Goal: Navigation & Orientation: Find specific page/section

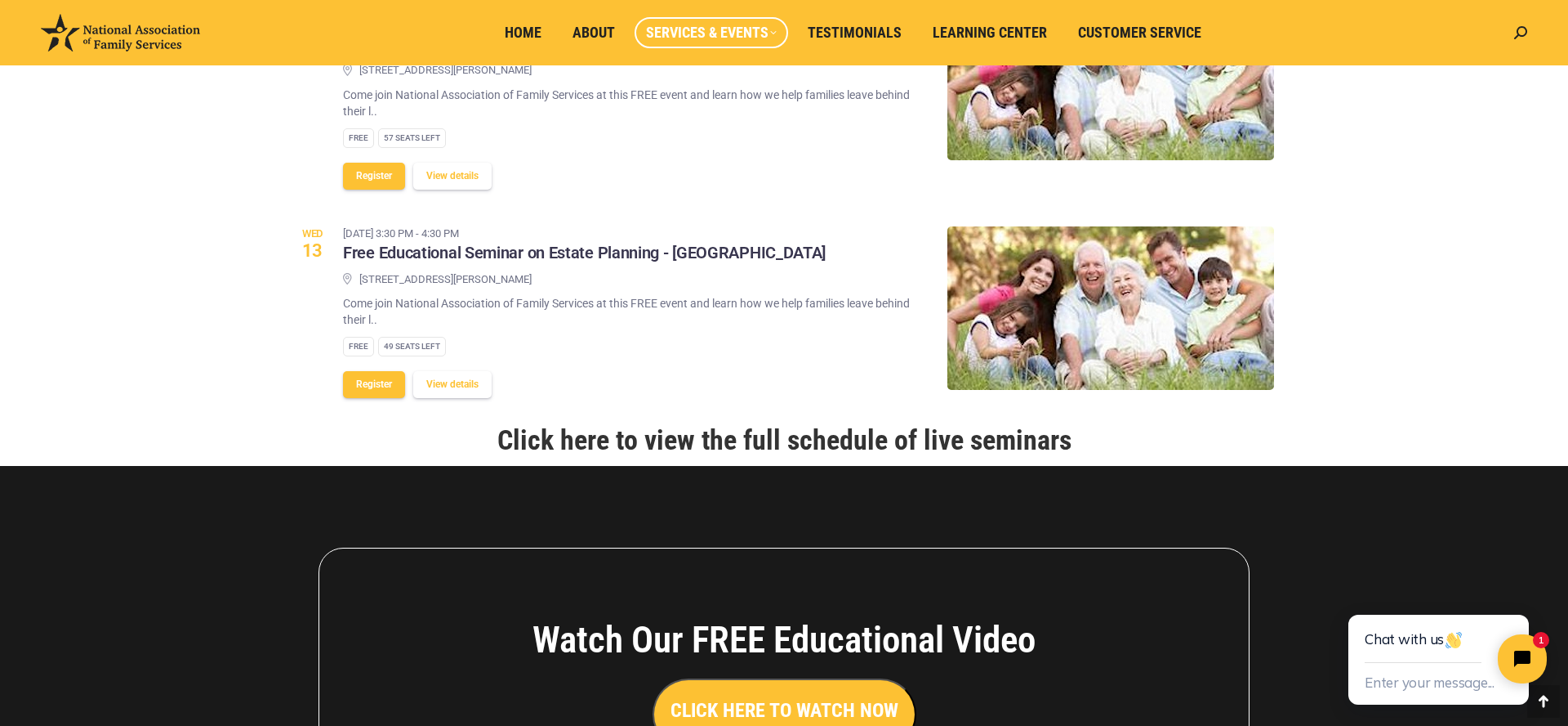
scroll to position [1901, 0]
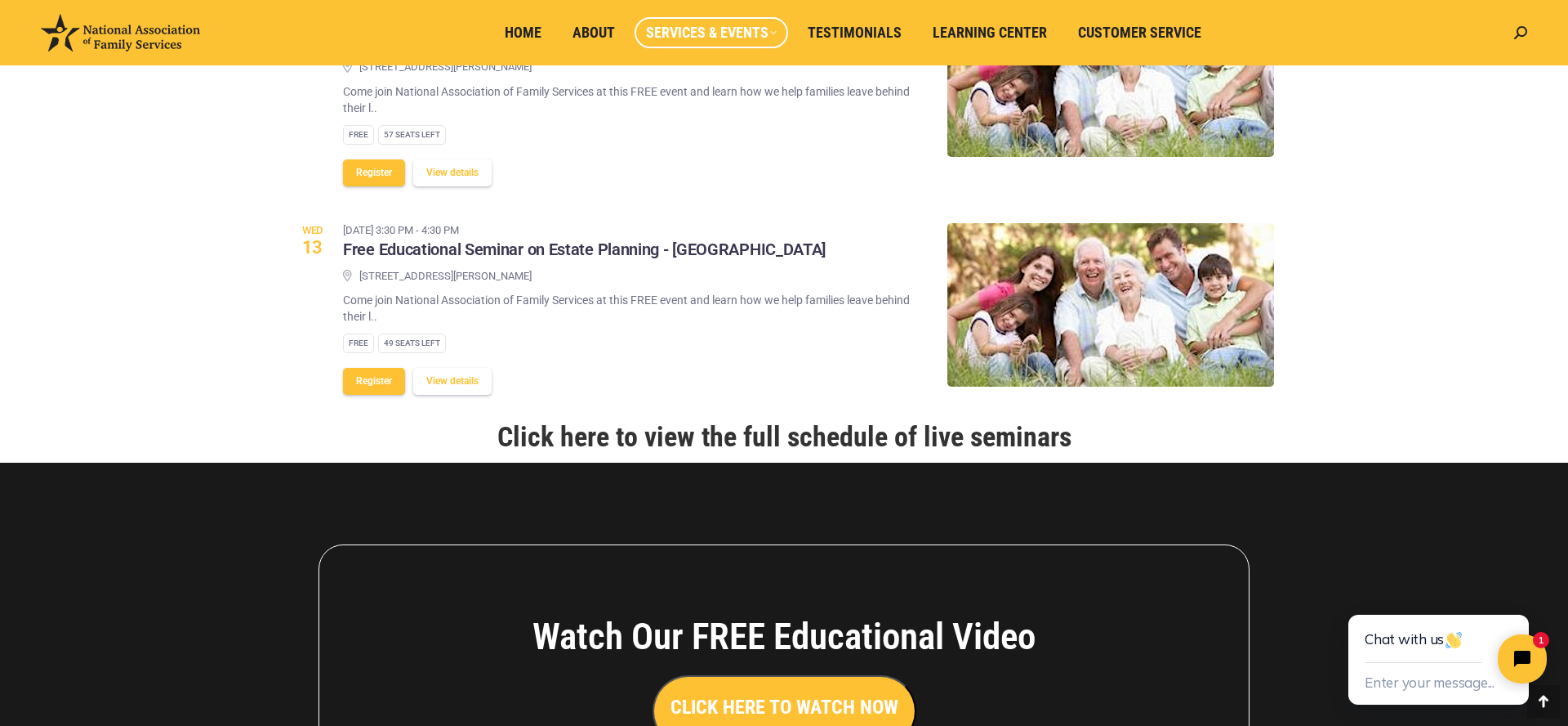
click at [754, 420] on link "Click here to view the full schedule of live seminars" at bounding box center [784, 435] width 574 height 32
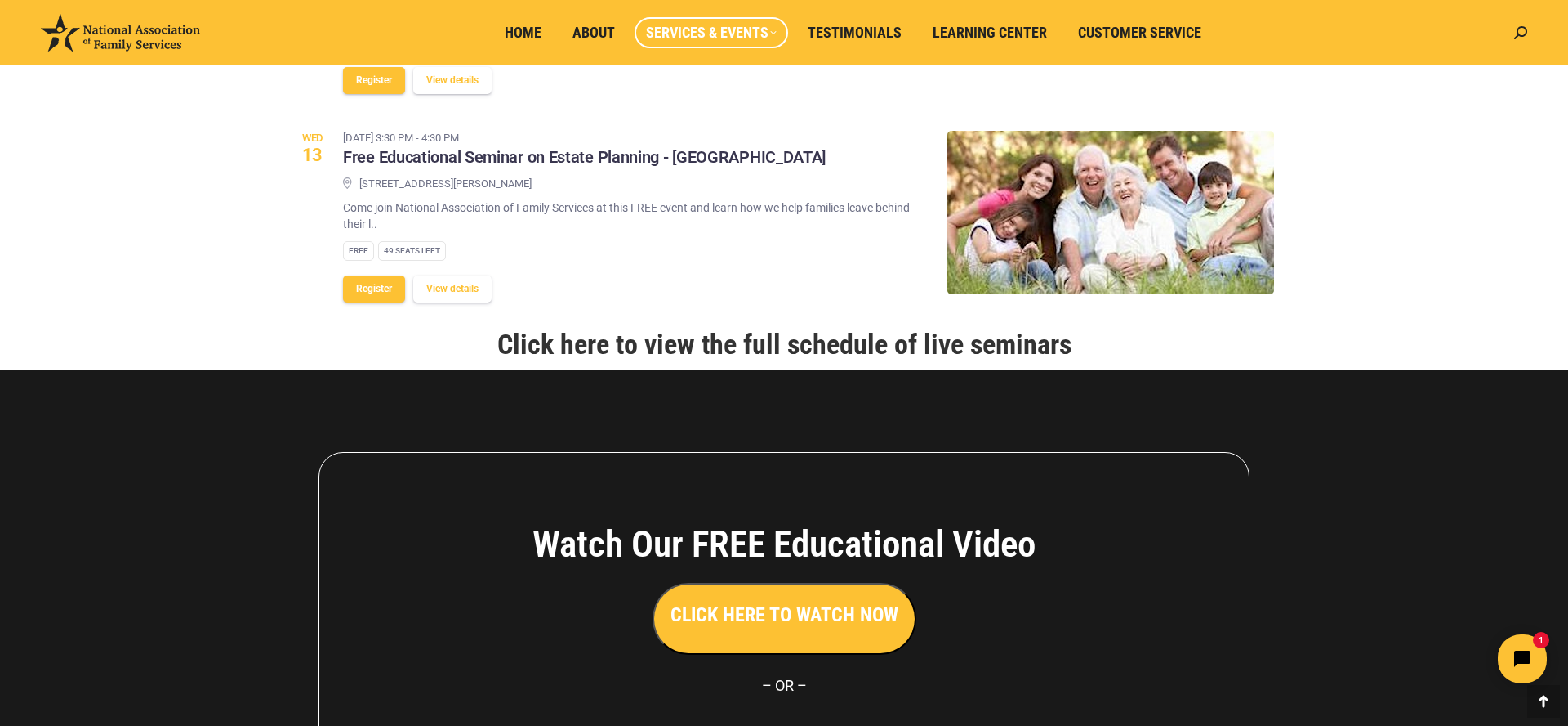
scroll to position [1994, 0]
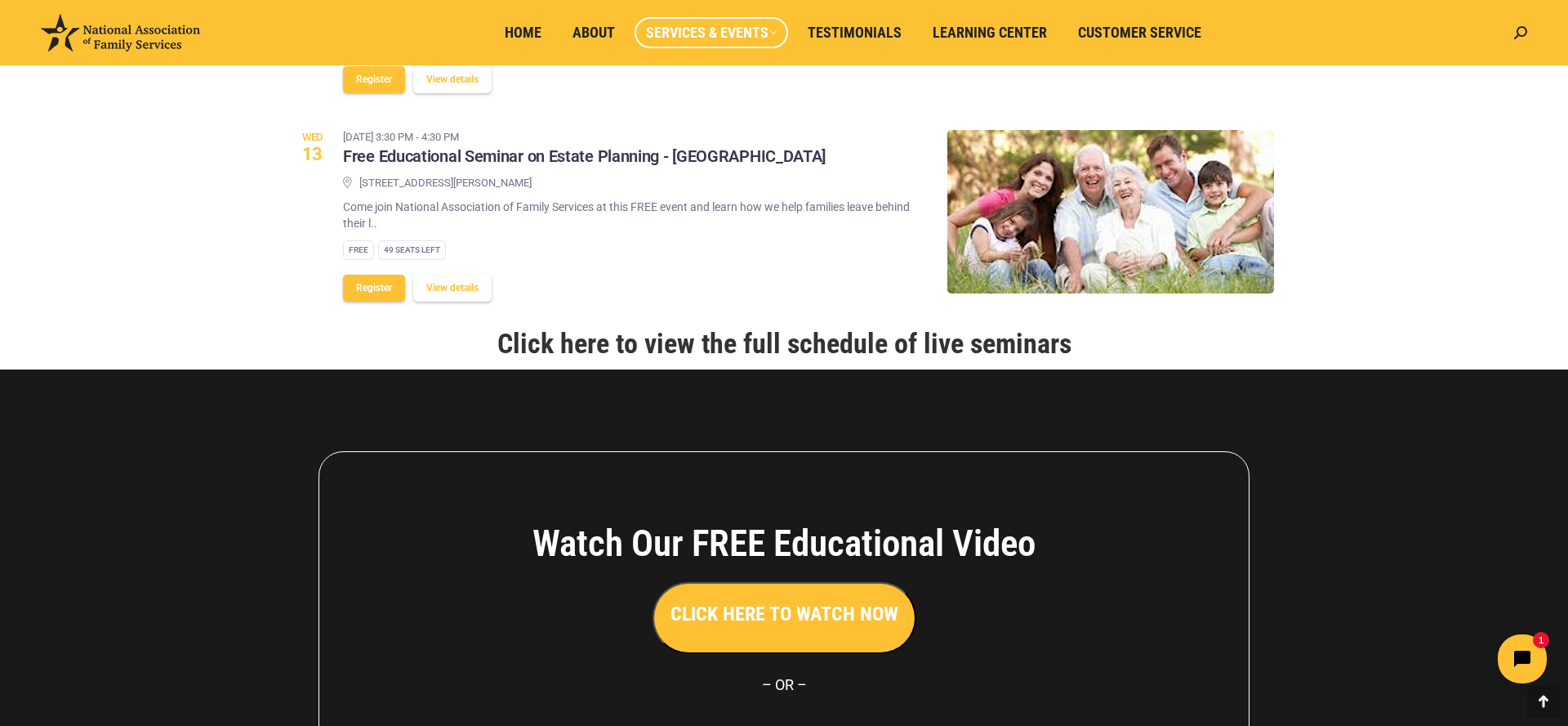
click at [744, 327] on link "Click here to view the full schedule of live seminars" at bounding box center [784, 343] width 574 height 32
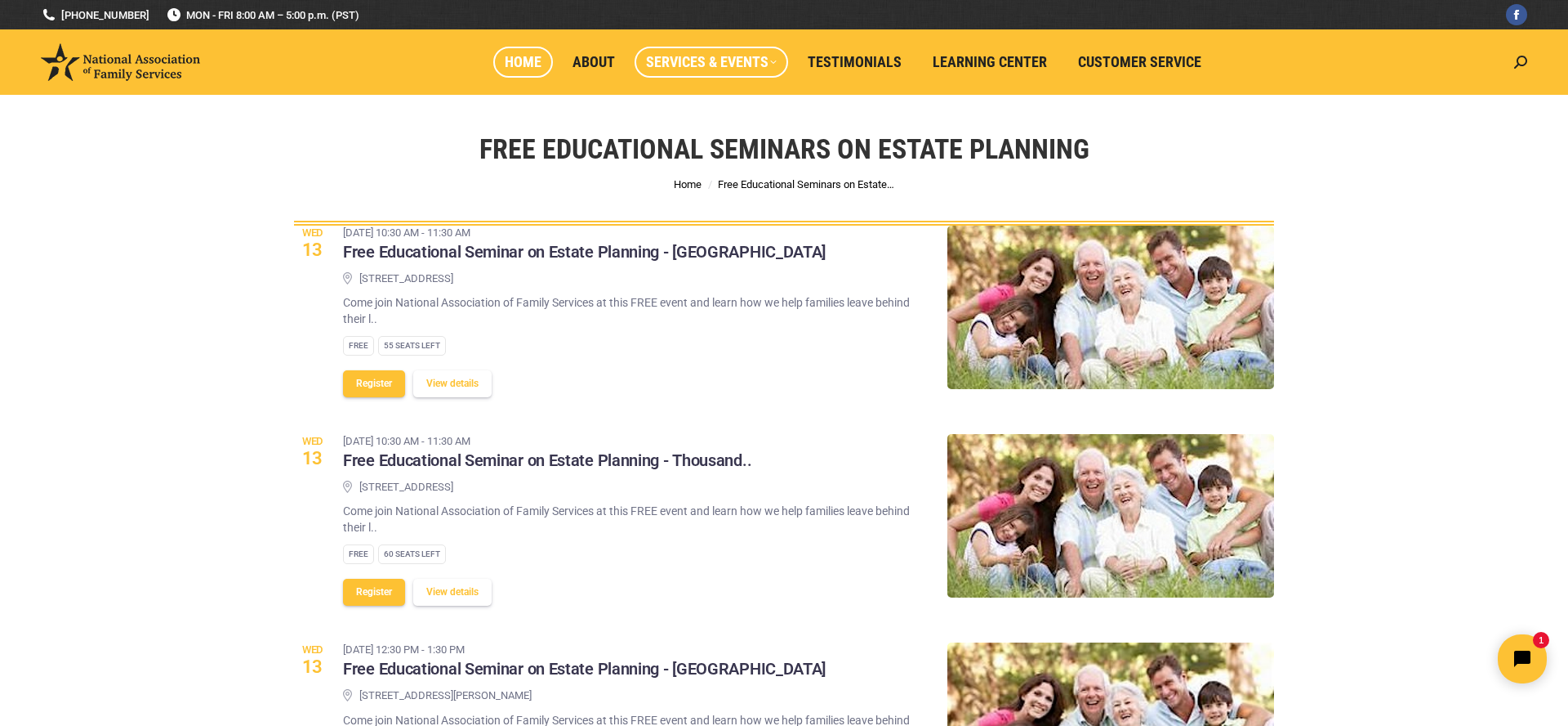
click at [522, 61] on span "Home" at bounding box center [523, 62] width 37 height 18
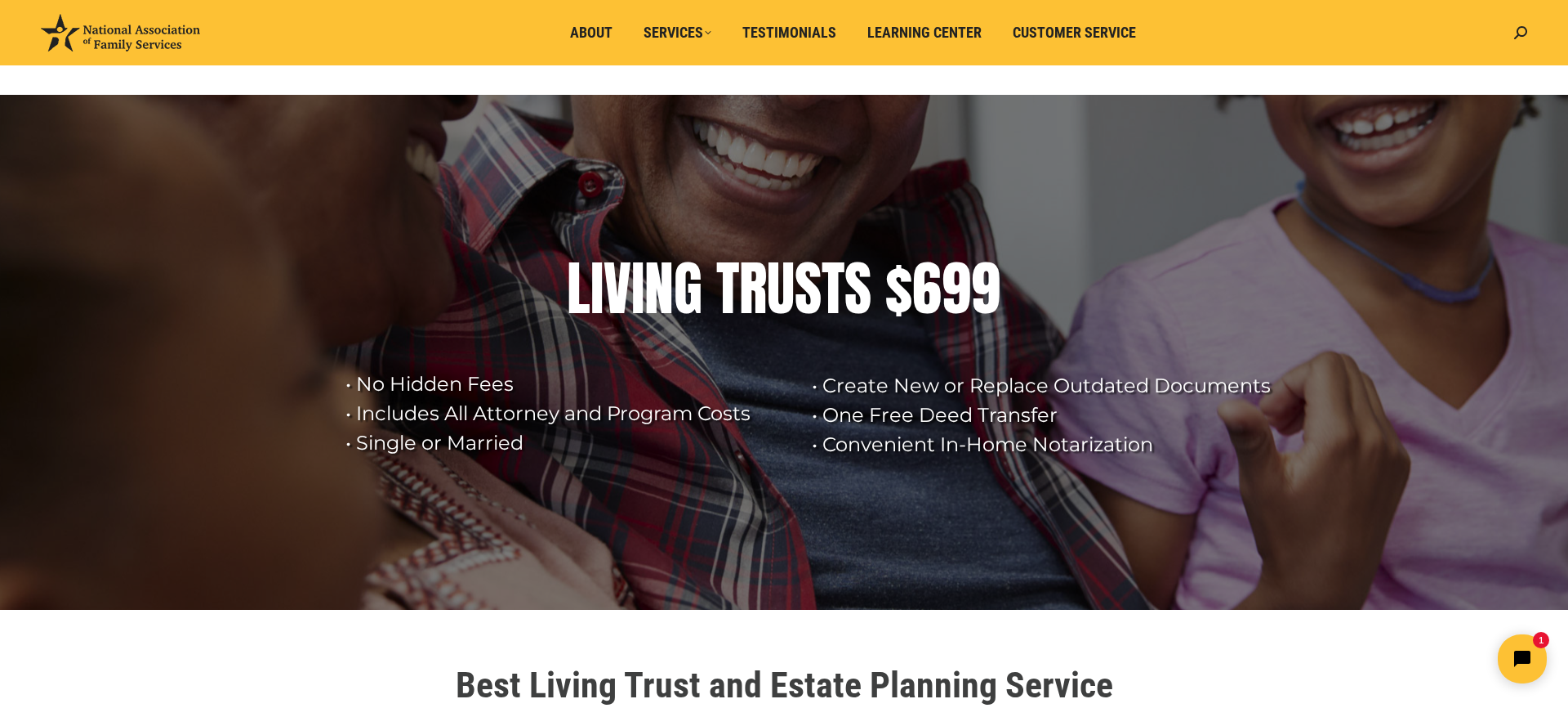
scroll to position [31, 0]
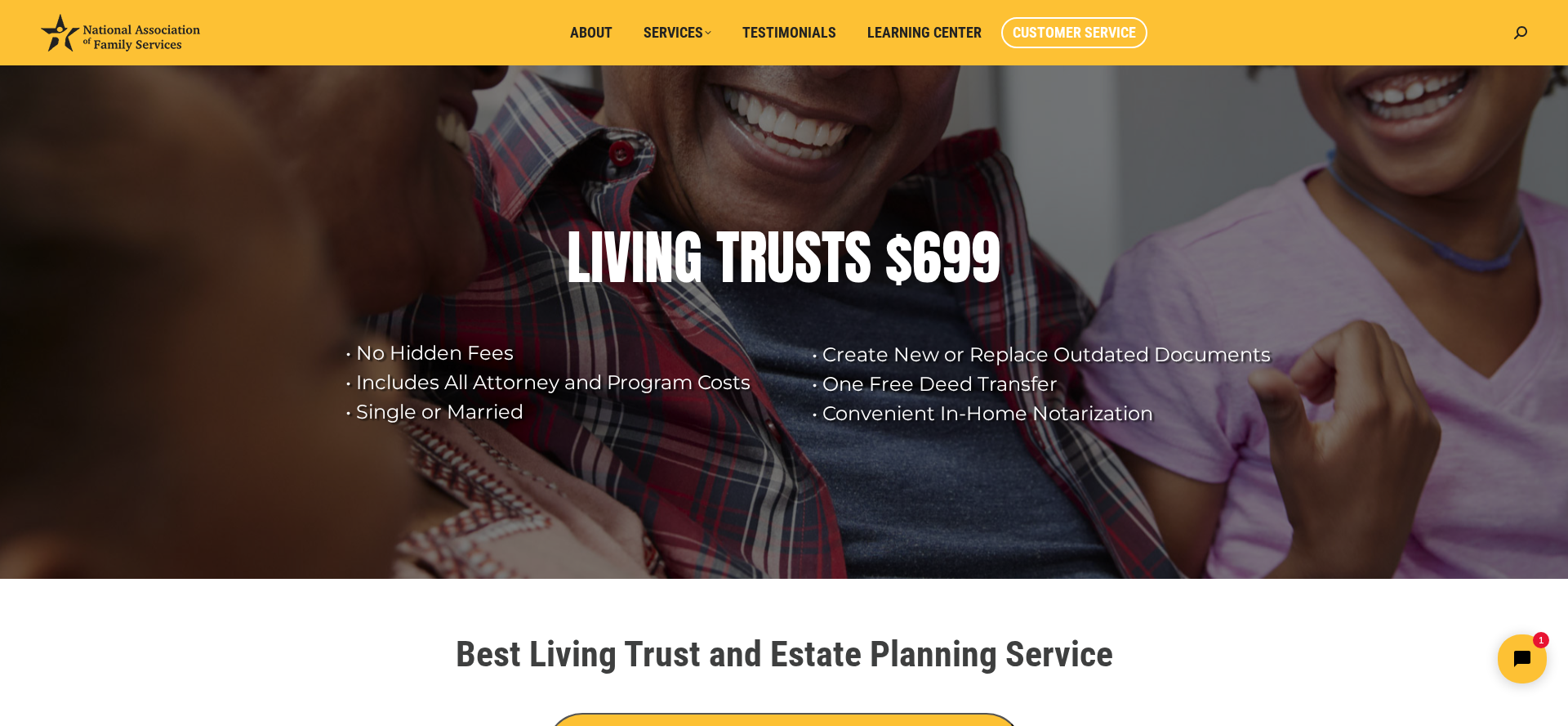
click at [1040, 31] on span "Customer Service" at bounding box center [1074, 32] width 123 height 18
